Goal: Information Seeking & Learning: Understand process/instructions

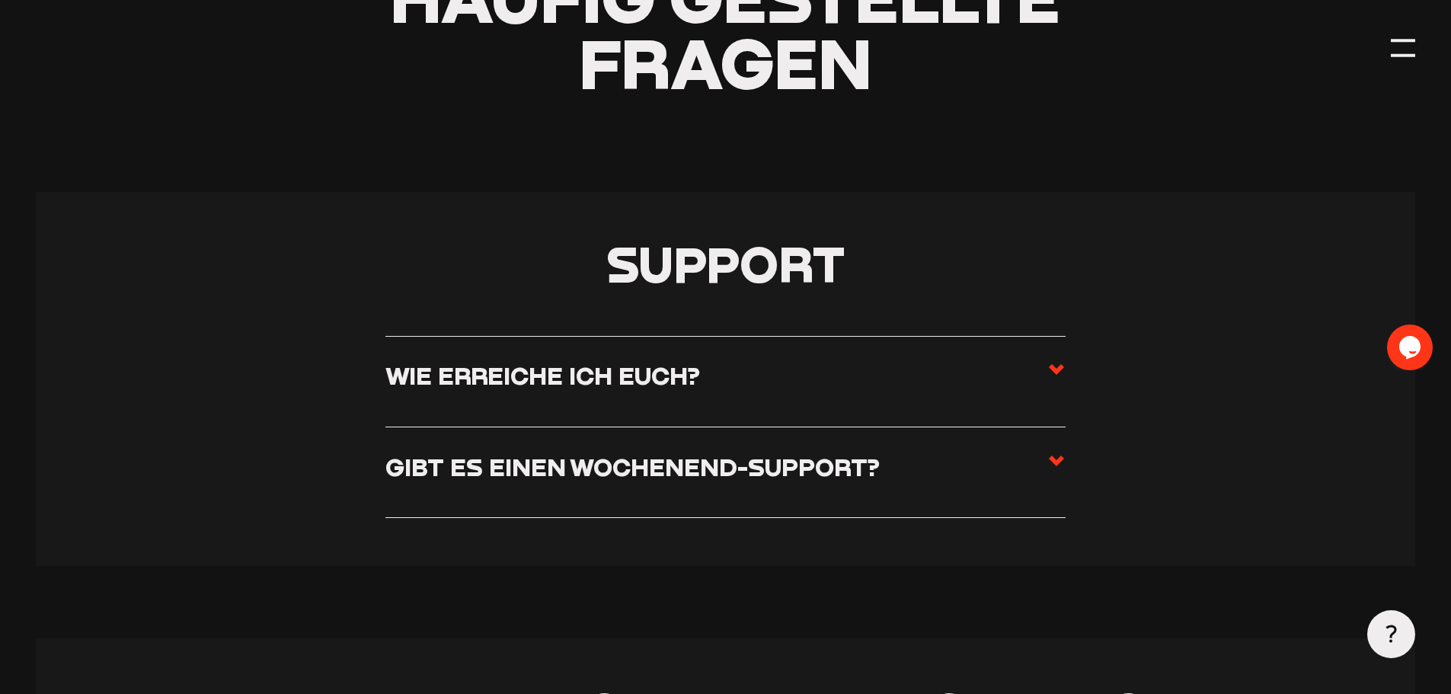
click at [736, 366] on label "Wie erreiche ich euch?" at bounding box center [725, 381] width 680 height 42
click at [0, 0] on input "Wie erreiche ich euch?" at bounding box center [0, 0] width 0 height 0
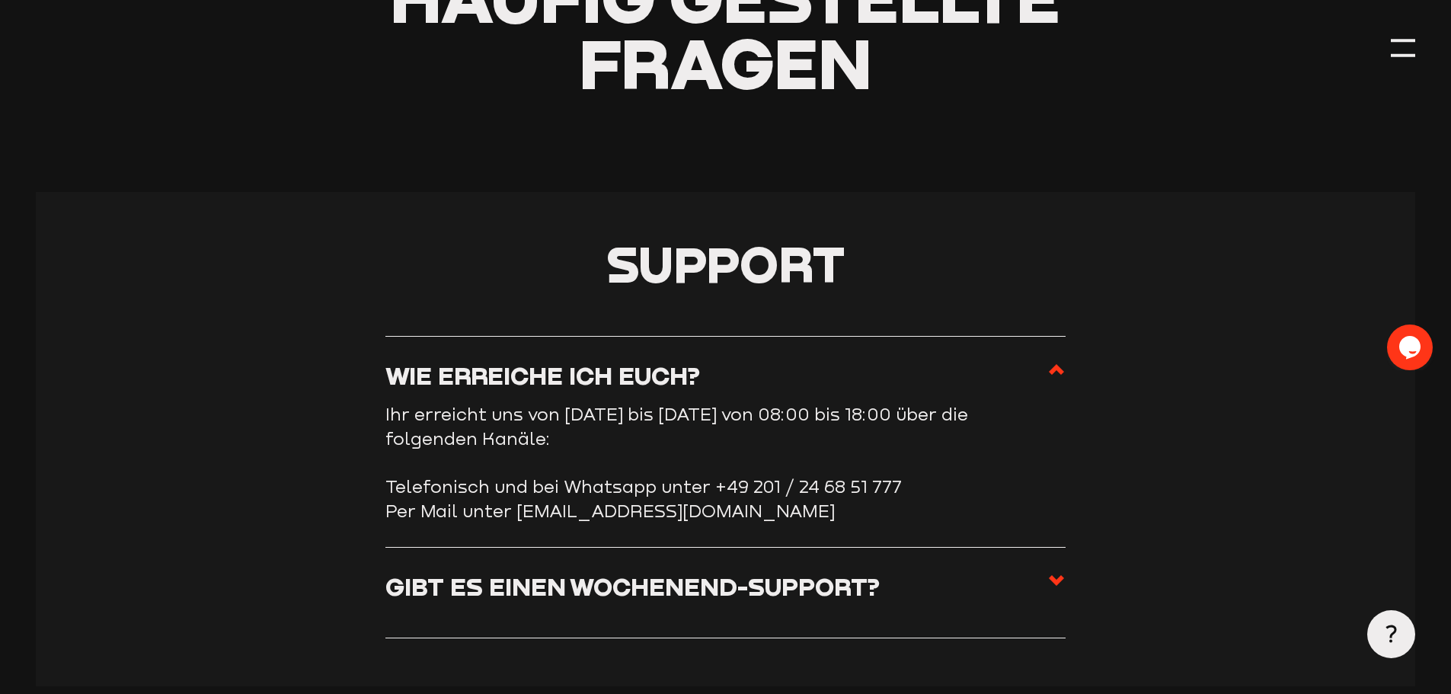
click at [736, 366] on label "Wie erreiche ich euch?" at bounding box center [725, 381] width 680 height 42
click at [0, 0] on input "Wie erreiche ich euch?" at bounding box center [0, 0] width 0 height 0
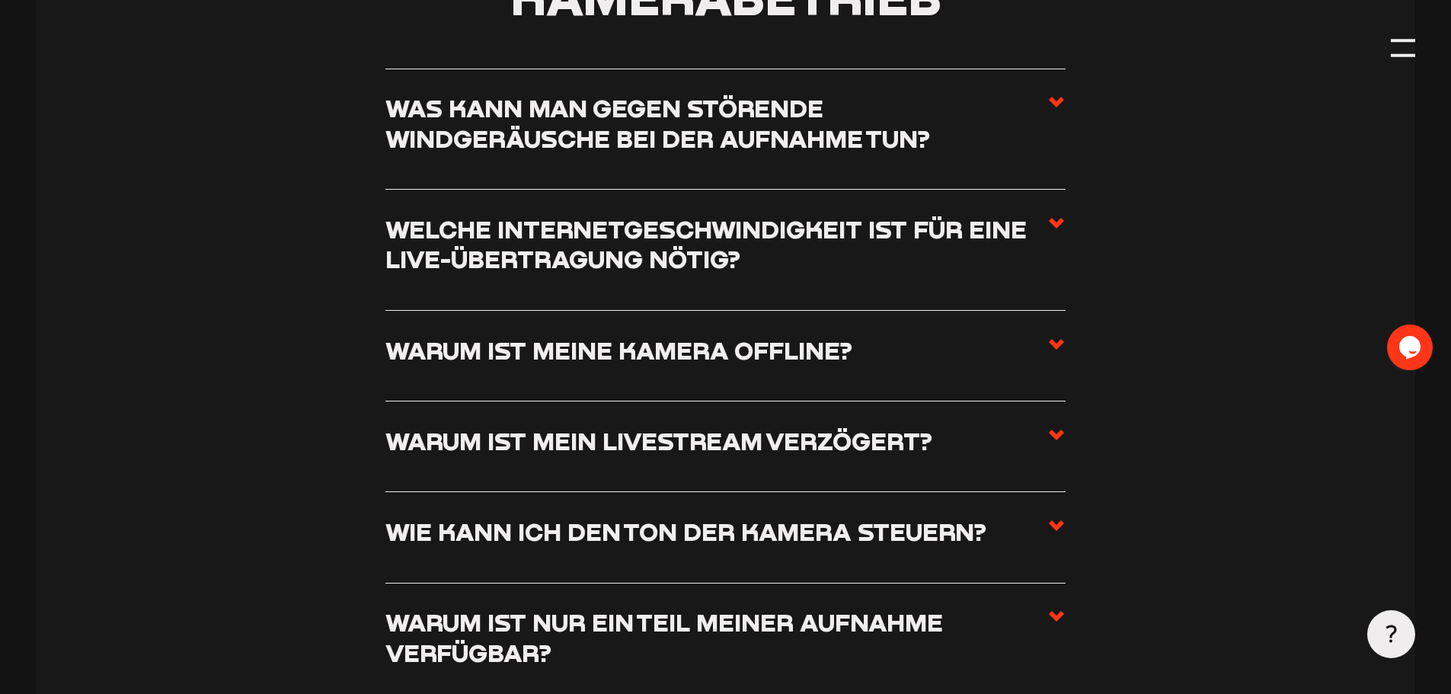
scroll to position [1904, 0]
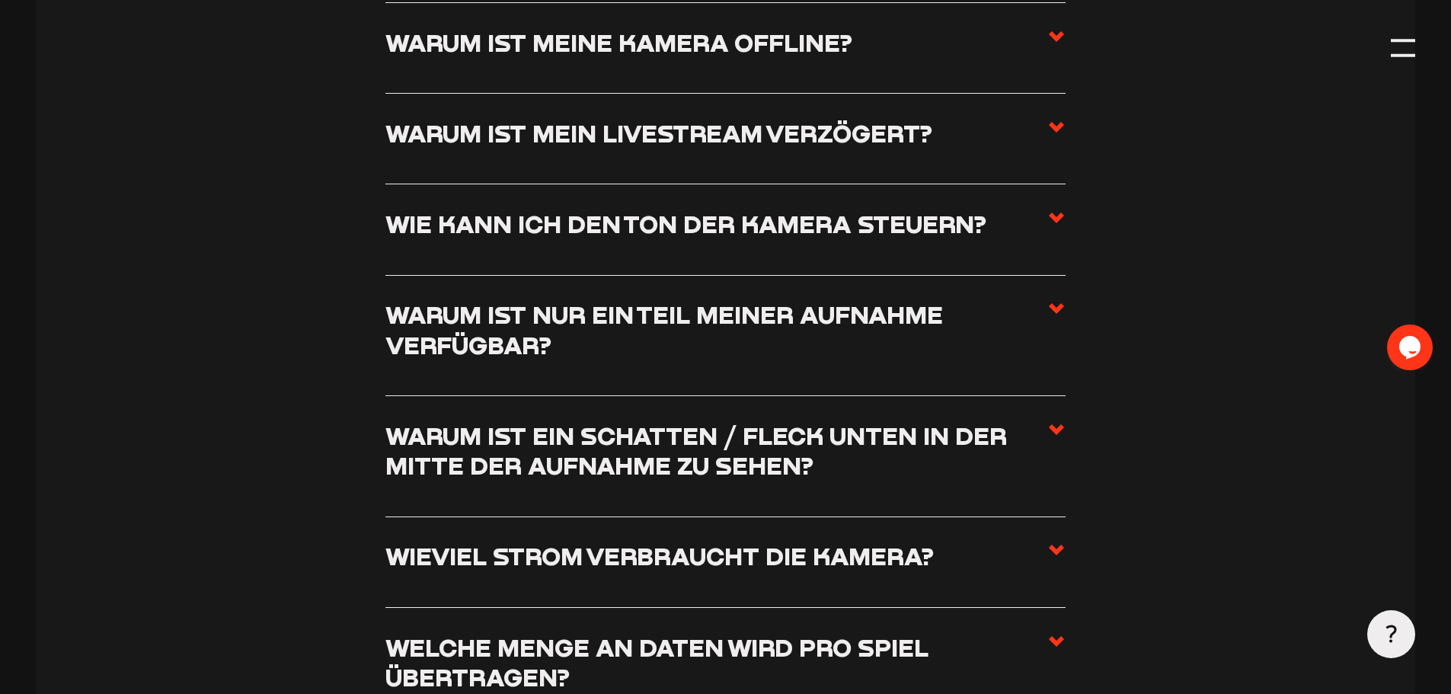
click at [746, 136] on h3 "Warum ist mein Livestream verzögert?" at bounding box center [658, 133] width 547 height 30
click at [0, 0] on input "Warum ist mein Livestream verzögert?" at bounding box center [0, 0] width 0 height 0
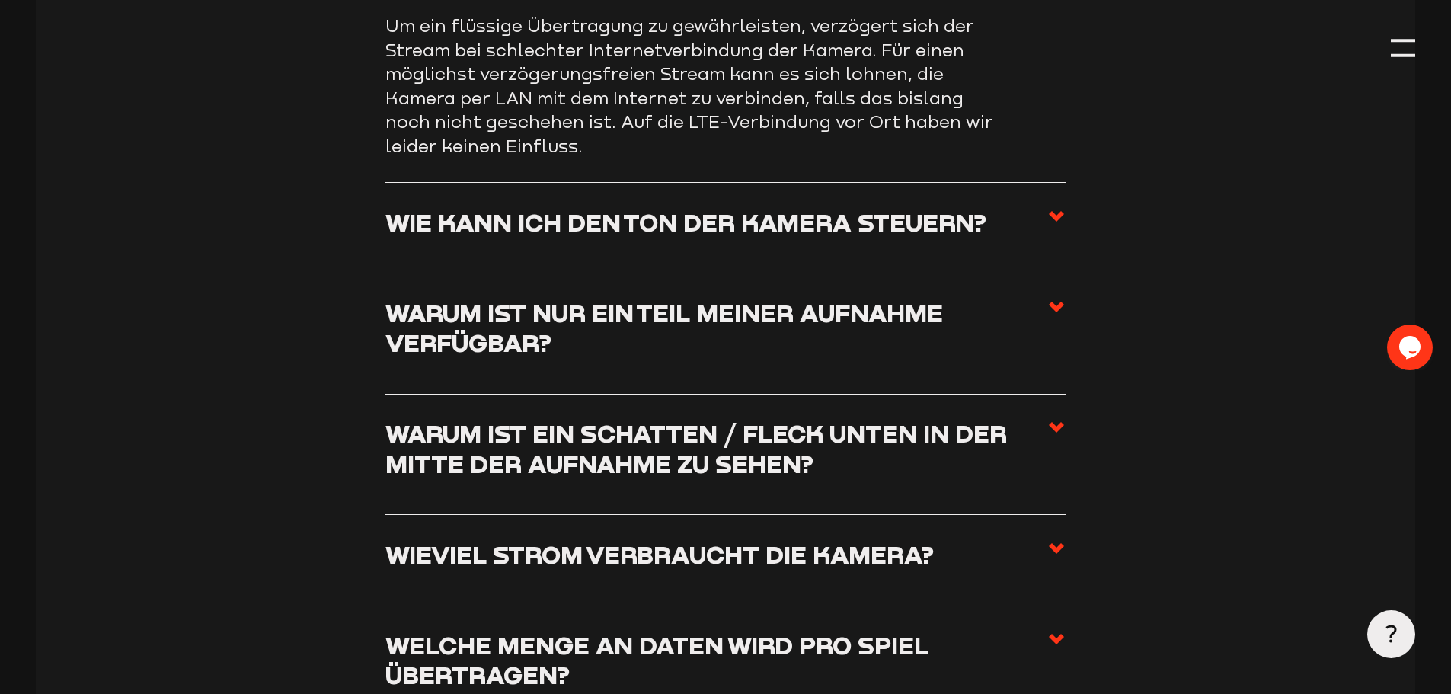
scroll to position [2241, 0]
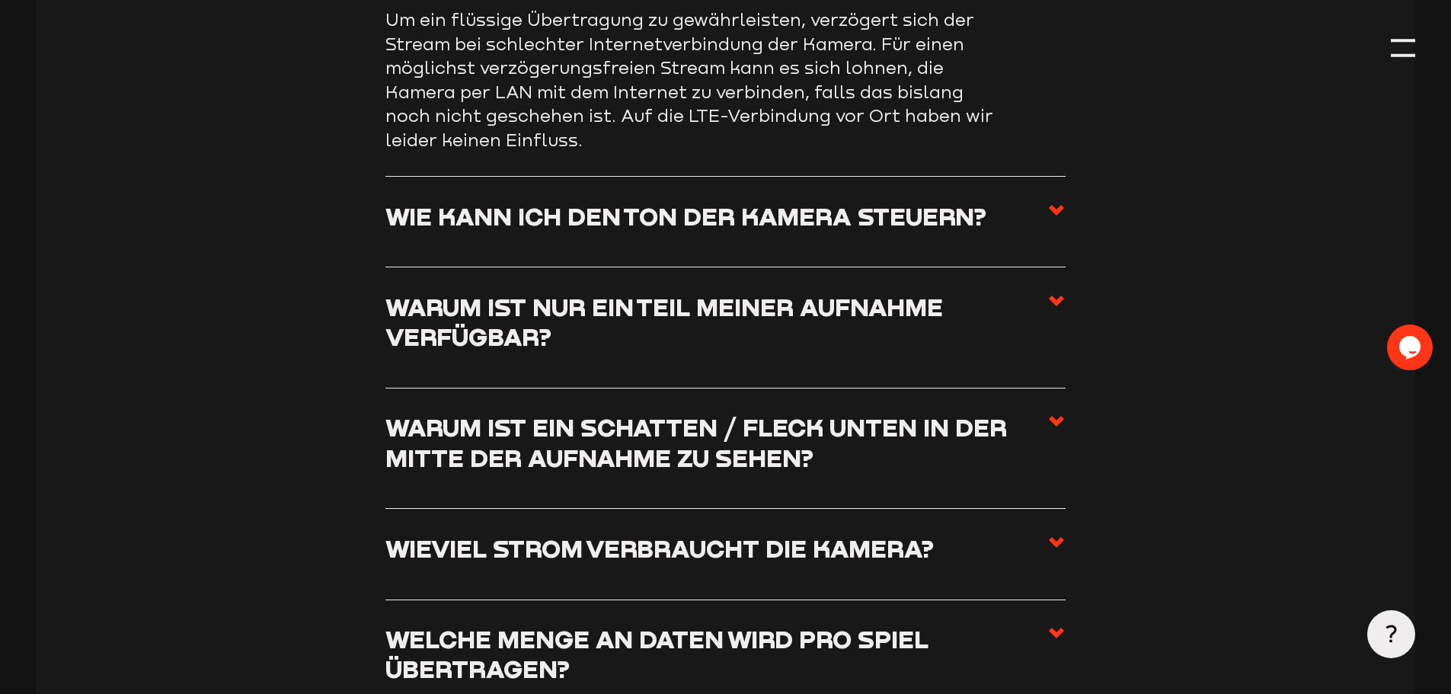
click at [756, 240] on label "Wie kann ich den Ton der Kamera steuern?" at bounding box center [725, 222] width 680 height 42
click at [0, 0] on input "Wie kann ich den Ton der Kamera steuern?" at bounding box center [0, 0] width 0 height 0
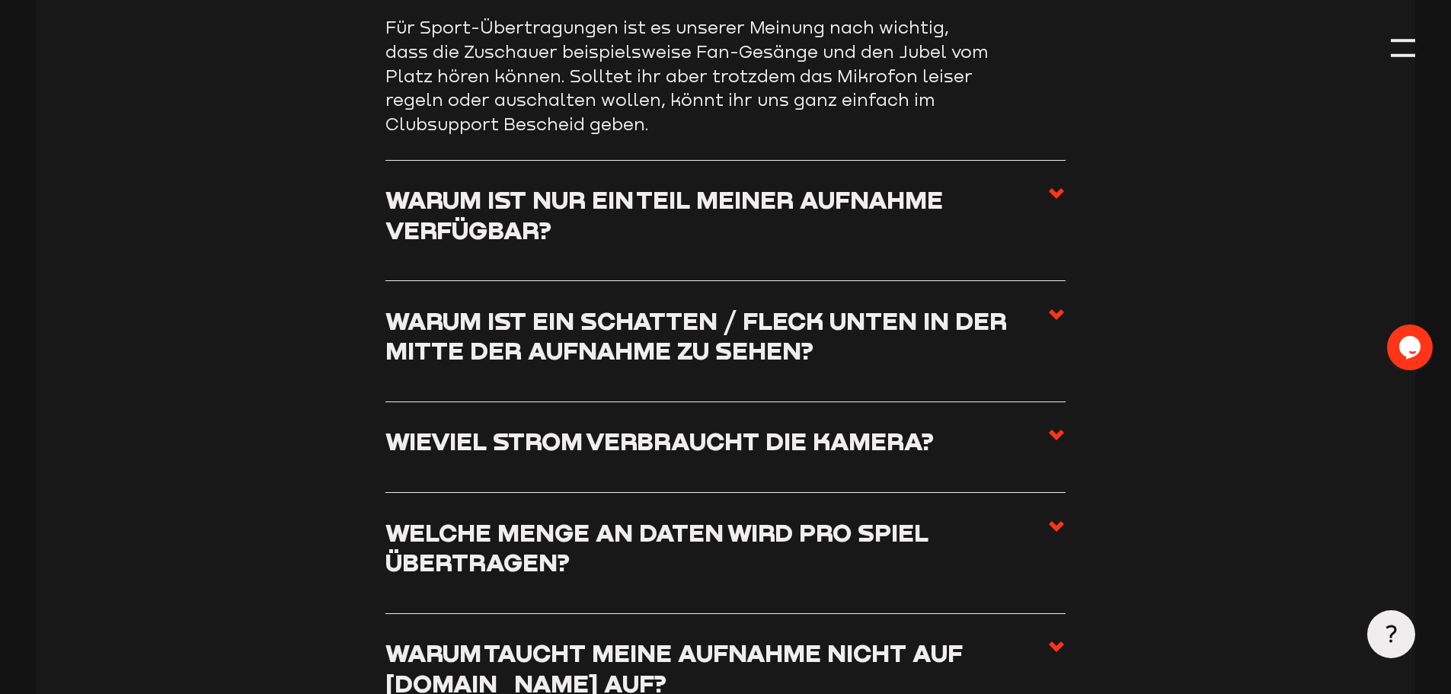
scroll to position [2393, 0]
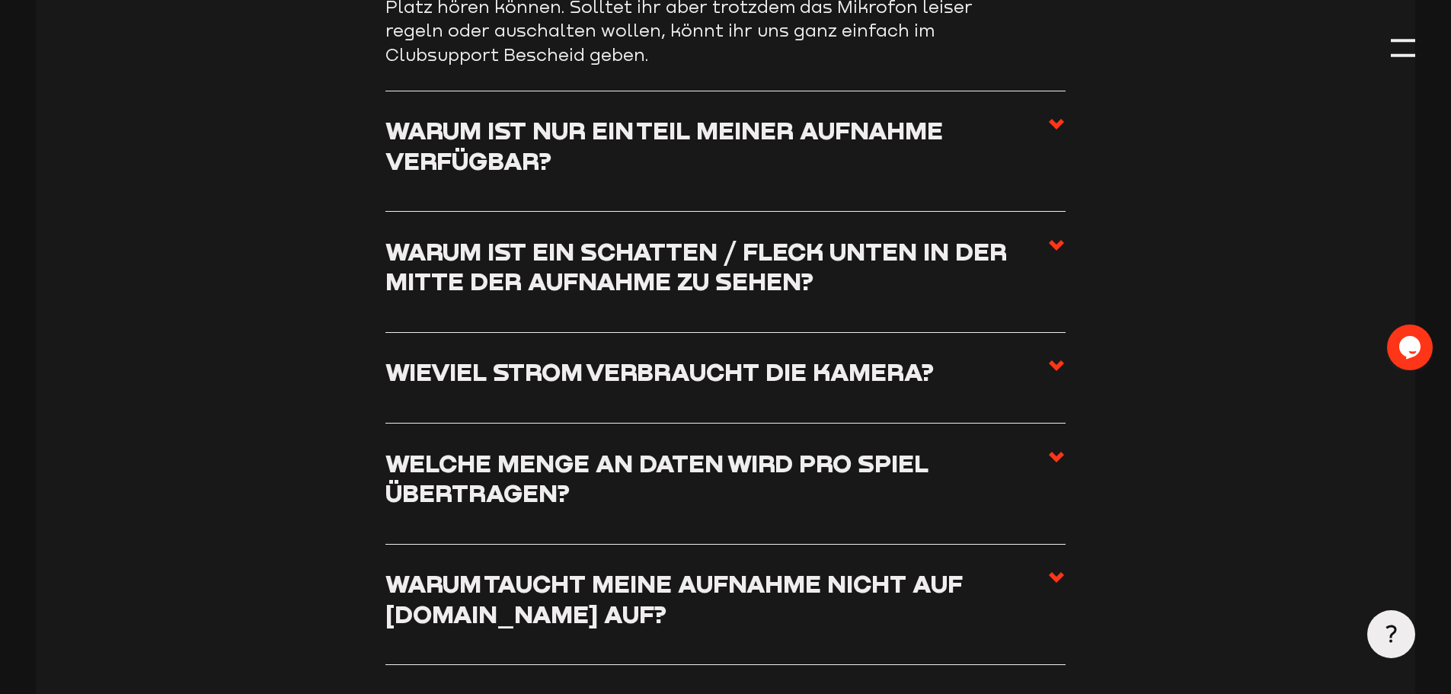
click at [679, 150] on h3 "Warum ist nur ein Teil meiner Aufnahme verfügbar?" at bounding box center [716, 145] width 662 height 60
click at [0, 0] on input "Warum ist nur ein Teil meiner Aufnahme verfügbar?" at bounding box center [0, 0] width 0 height 0
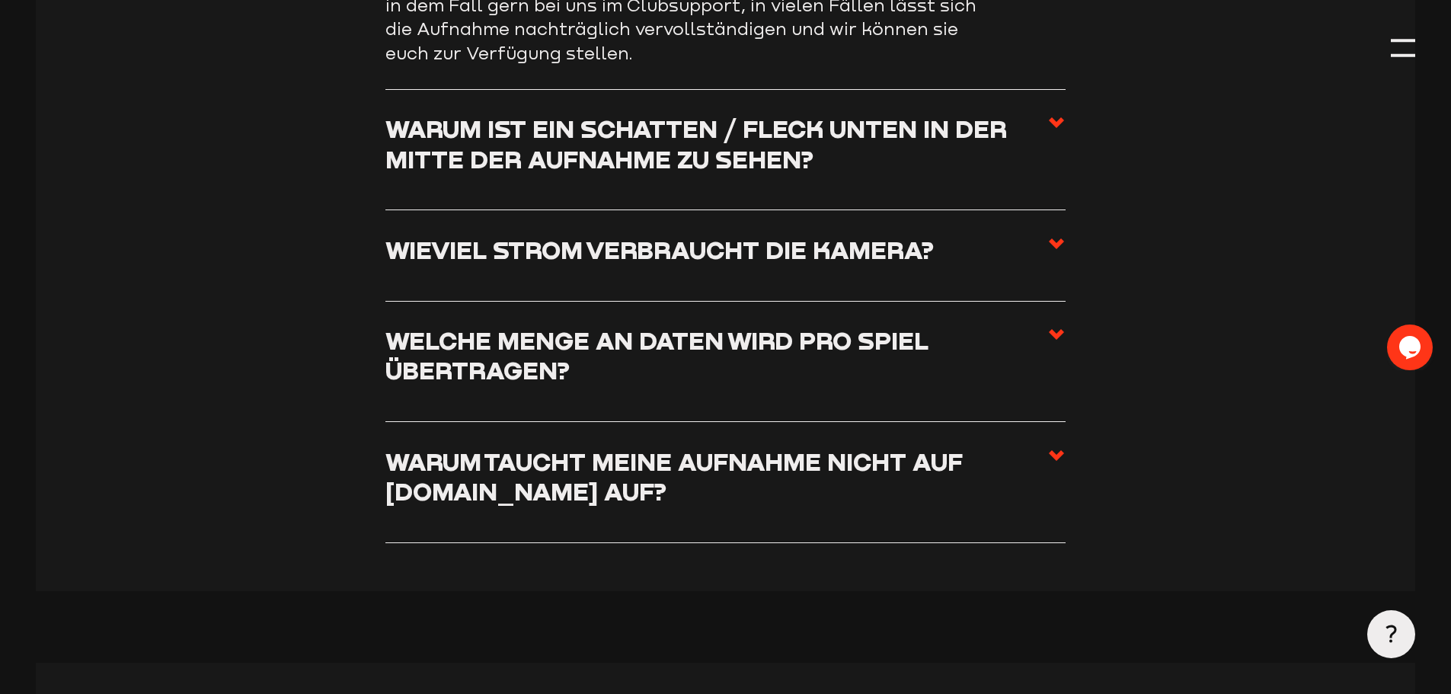
scroll to position [2545, 0]
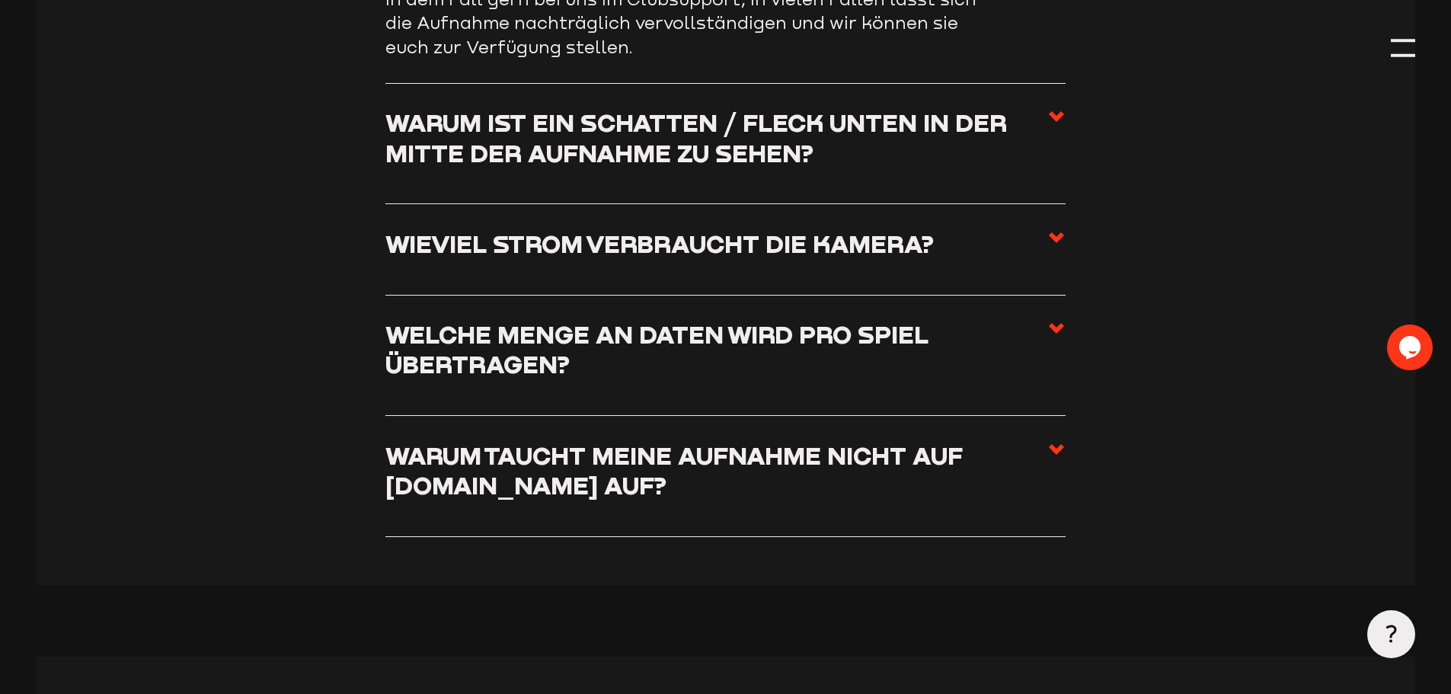
click at [640, 350] on h3 "Welche Menge an Daten wird pro Spiel übertragen?" at bounding box center [716, 349] width 662 height 60
click at [0, 0] on input "Welche Menge an Daten wird pro Spiel übertragen?" at bounding box center [0, 0] width 0 height 0
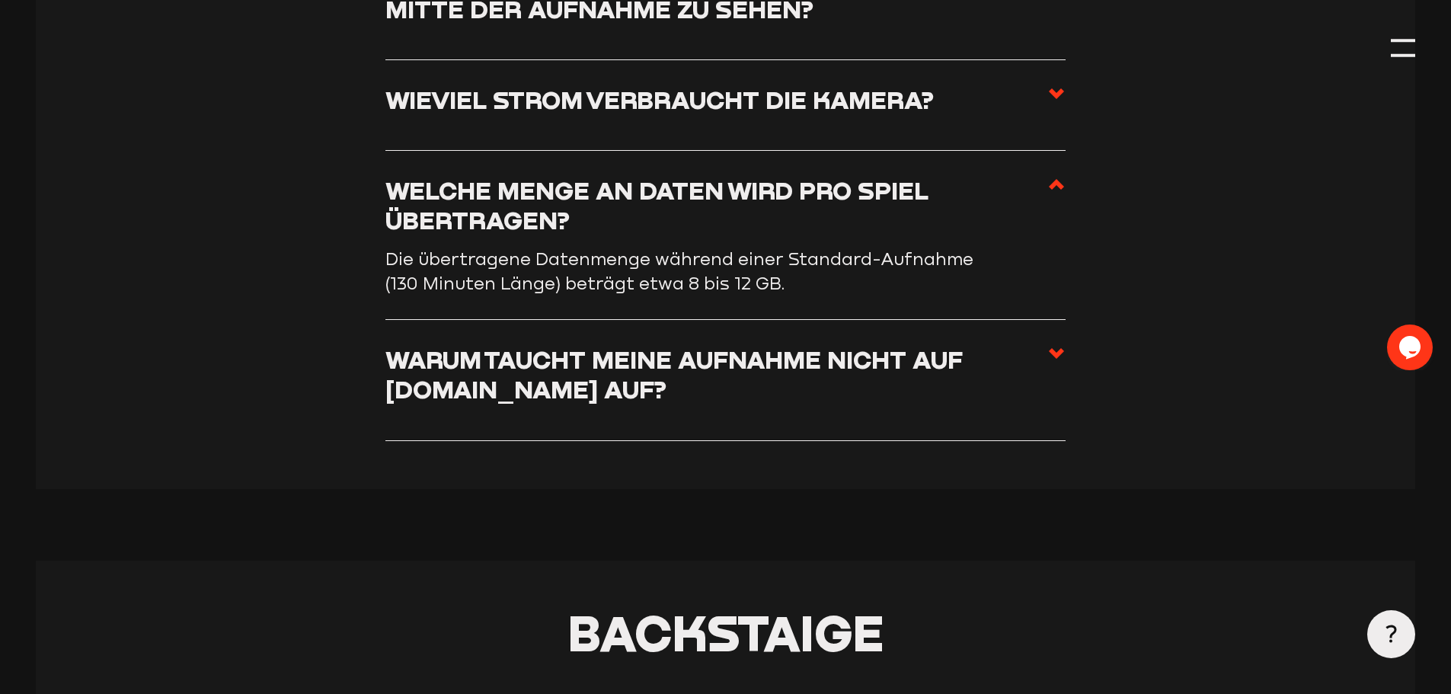
click at [652, 362] on h3 "Warum taucht meine Aufnahme nicht auf [DOMAIN_NAME] auf?" at bounding box center [716, 374] width 662 height 60
click at [0, 0] on input "Warum taucht meine Aufnahme nicht auf [DOMAIN_NAME] auf?" at bounding box center [0, 0] width 0 height 0
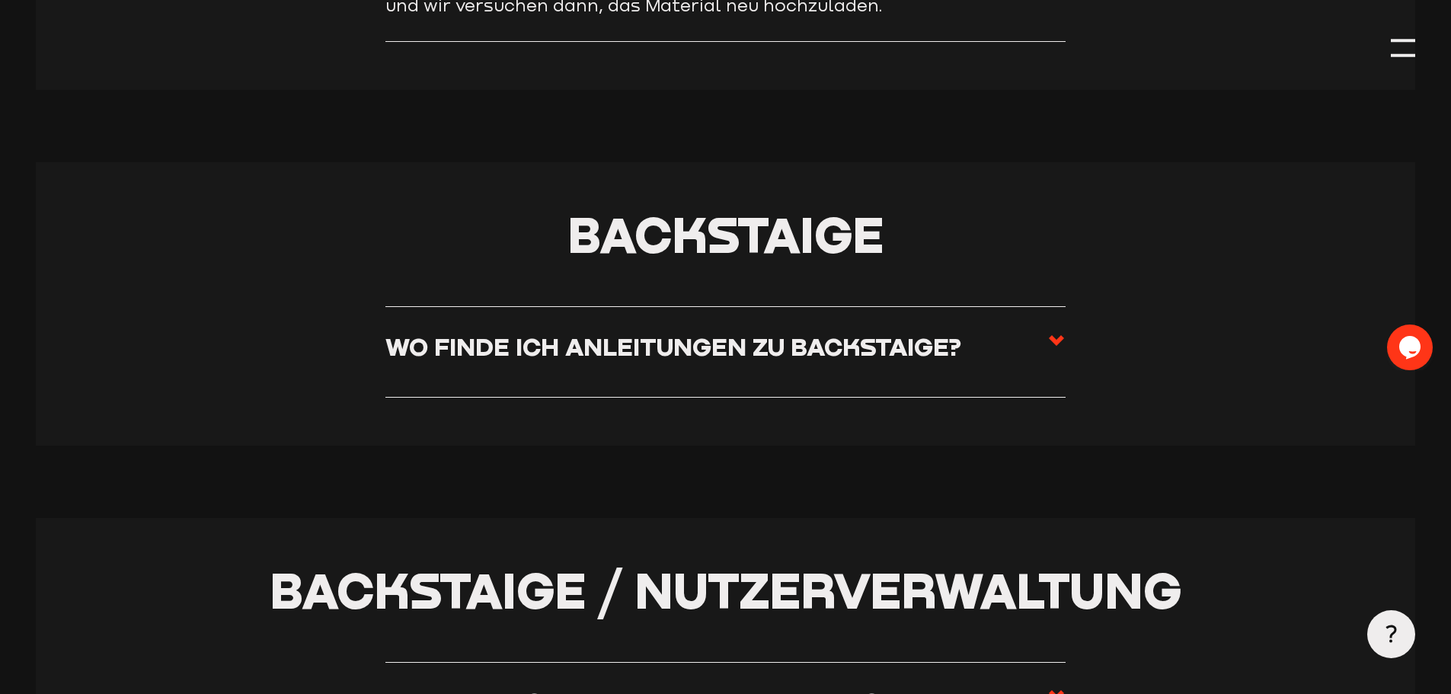
scroll to position [3078, 0]
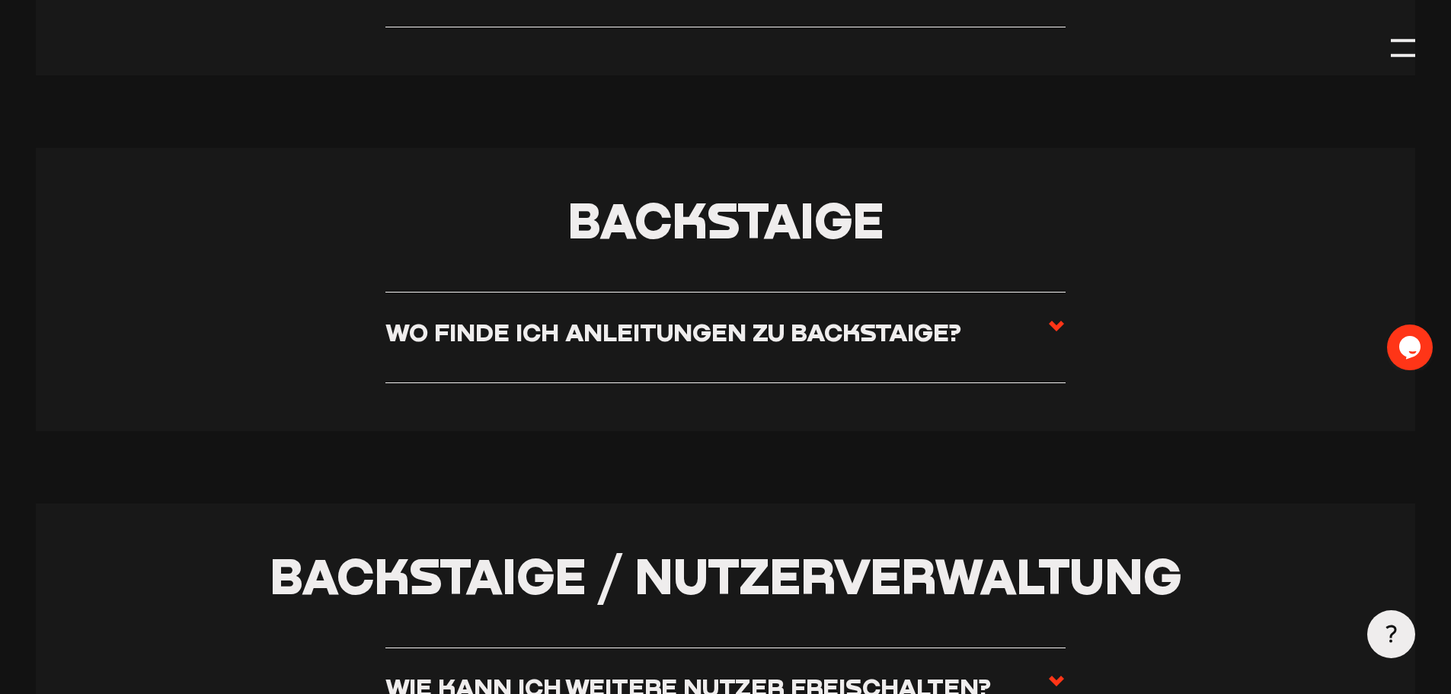
click at [640, 347] on h3 "Wo finde ich Anleitungen zu Backstaige?" at bounding box center [673, 332] width 576 height 30
click at [0, 0] on input "Wo finde ich Anleitungen zu Backstaige?" at bounding box center [0, 0] width 0 height 0
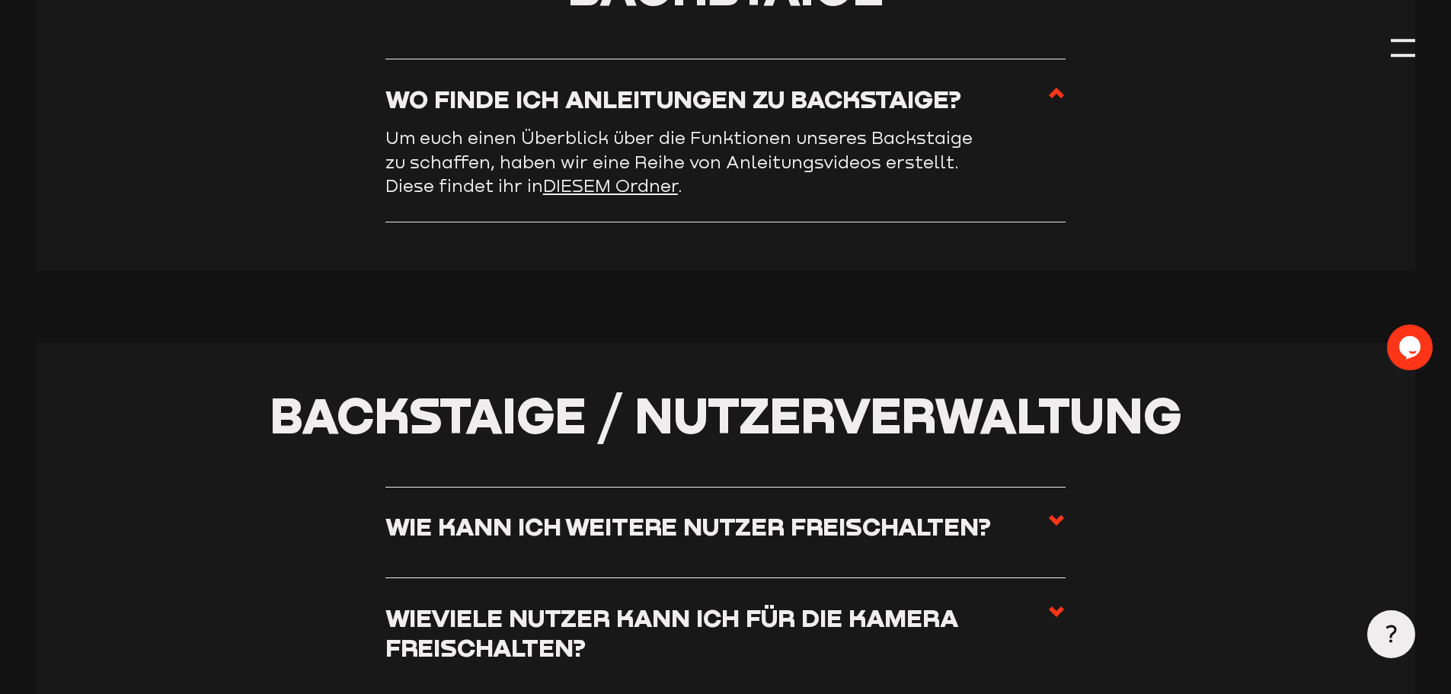
scroll to position [3154, 0]
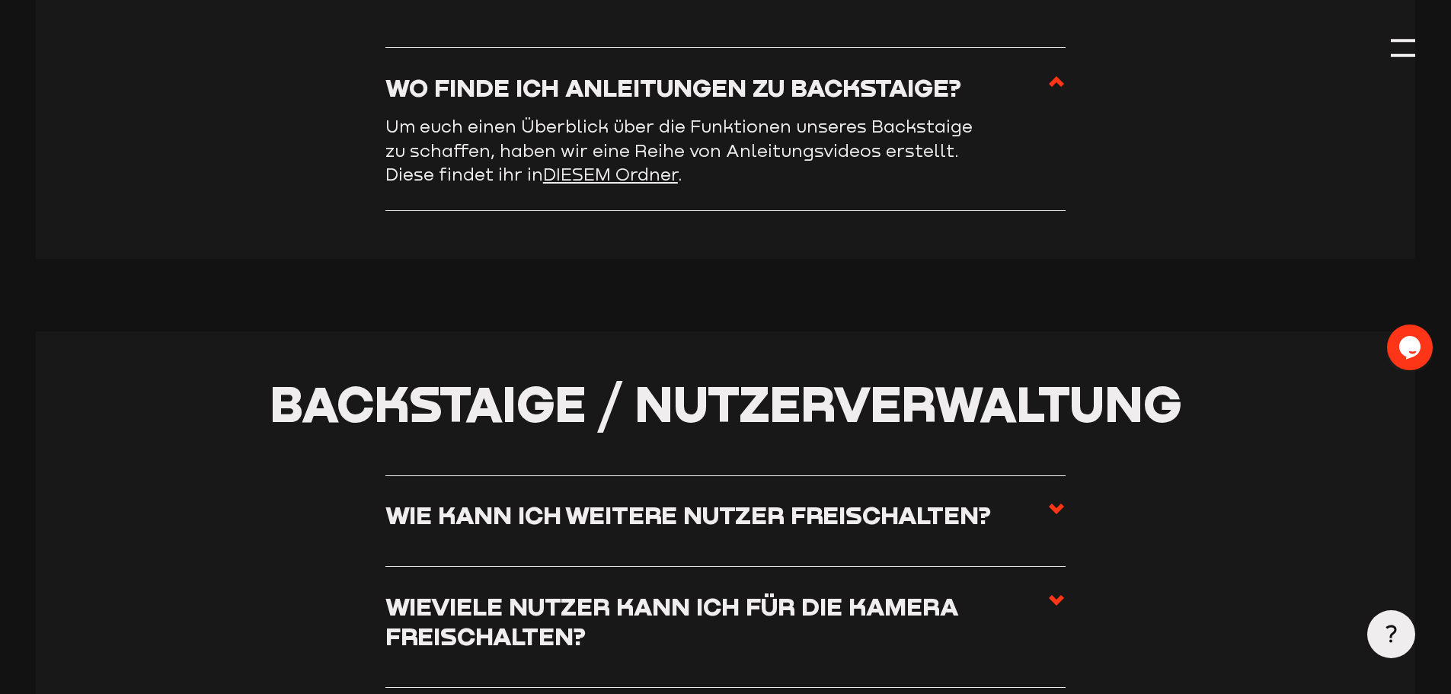
click at [622, 182] on link "DIESEM Ordner" at bounding box center [610, 174] width 135 height 21
